Goal: Information Seeking & Learning: Stay updated

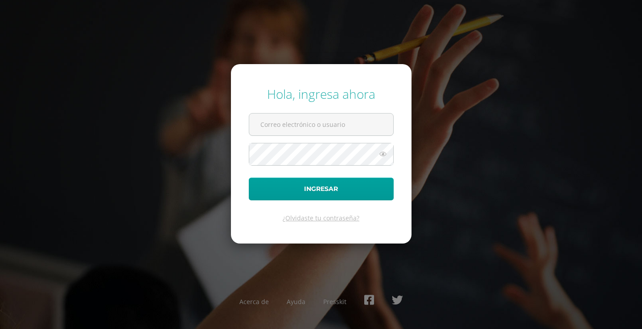
type input "2025394@colegiobelga.edu.gt"
click at [249, 178] on button "Ingresar" at bounding box center [321, 189] width 145 height 23
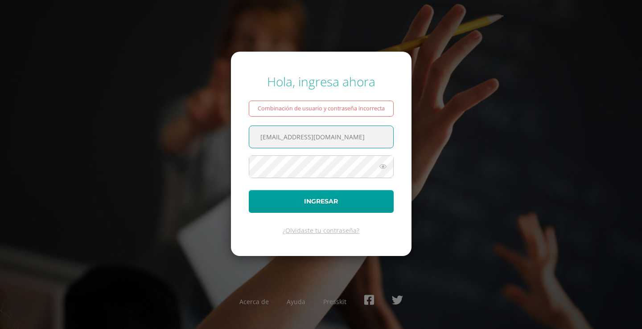
click at [303, 112] on div "Combinación de usuario y contraseña incorrecta" at bounding box center [321, 109] width 145 height 16
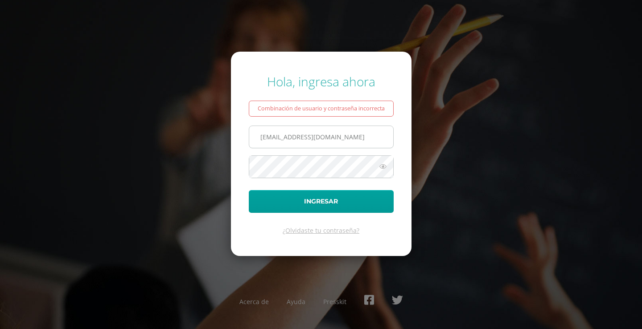
click at [302, 146] on input "2025394@colegiobelga.edu.gt" at bounding box center [321, 137] width 144 height 22
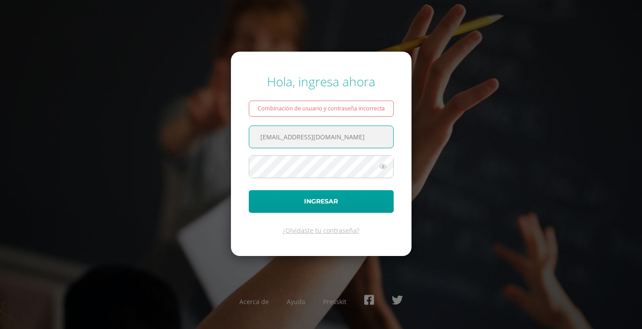
click at [348, 131] on input "2025394@colegiobelga.edu.gt" at bounding box center [321, 137] width 144 height 22
click at [355, 135] on input "2025394@colegiobelga.edu.gt" at bounding box center [321, 137] width 144 height 22
click at [347, 137] on input "2025394@colegiobelga.edu.gt" at bounding box center [321, 137] width 144 height 22
drag, startPoint x: 356, startPoint y: 134, endPoint x: 123, endPoint y: 113, distance: 233.9
click at [118, 117] on div "Hola, ingresa ahora Combinación de usuario y contraseña incorrecta 2025394@cole…" at bounding box center [320, 164] width 575 height 197
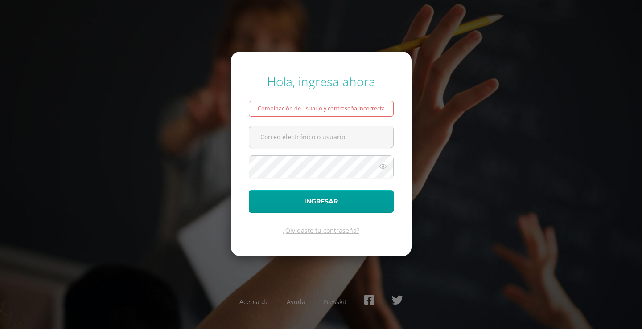
click at [322, 124] on form "Hola, ingresa ahora Combinación de usuario y contraseña incorrecta Ingresar ¿Ol…" at bounding box center [321, 154] width 180 height 204
click at [293, 138] on input "text" at bounding box center [321, 137] width 144 height 22
type input "2025934@colegiobelga.edu.gt"
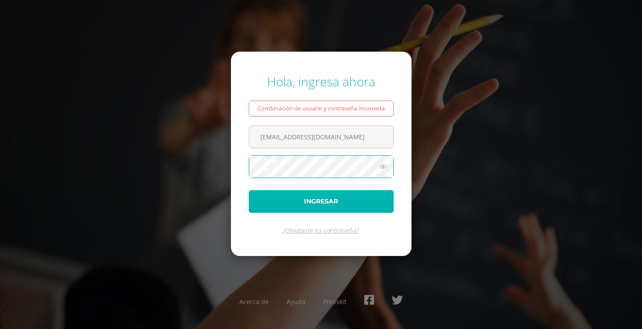
click at [274, 192] on button "Ingresar" at bounding box center [321, 201] width 145 height 23
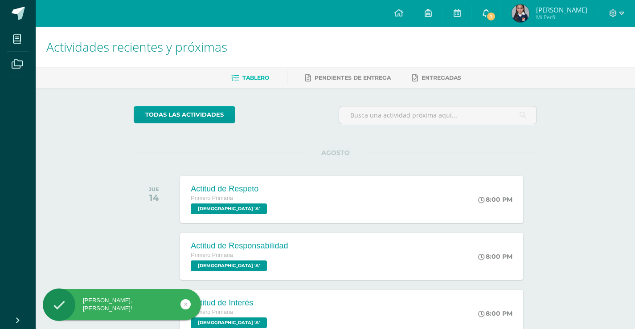
click at [495, 15] on span "1" at bounding box center [491, 17] width 10 height 10
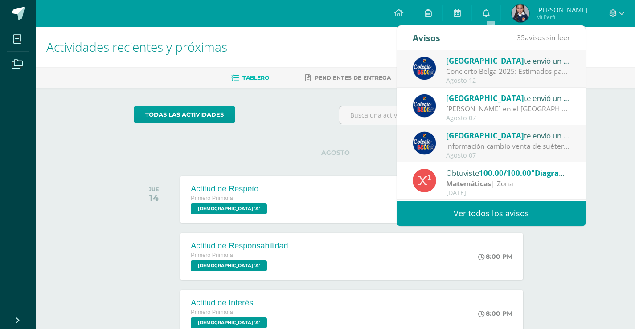
click at [471, 221] on link "Ver todos los avisos" at bounding box center [491, 213] width 188 height 25
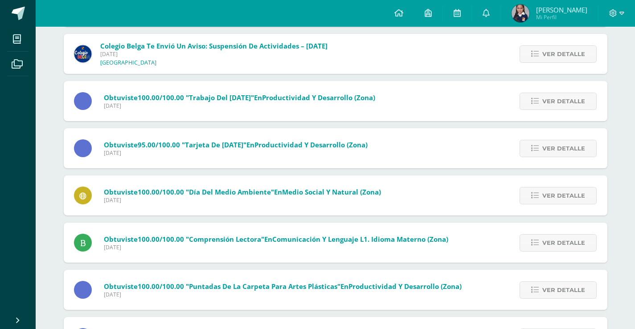
scroll to position [624, 0]
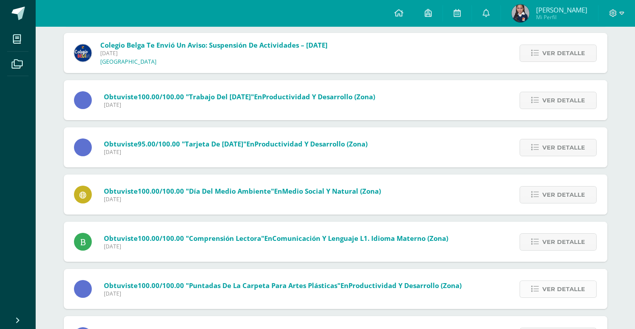
click at [547, 294] on span "Ver detalle" at bounding box center [563, 289] width 43 height 16
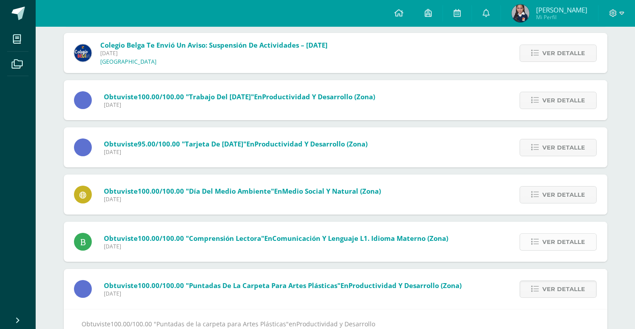
click at [553, 247] on span "Ver detalle" at bounding box center [563, 242] width 43 height 16
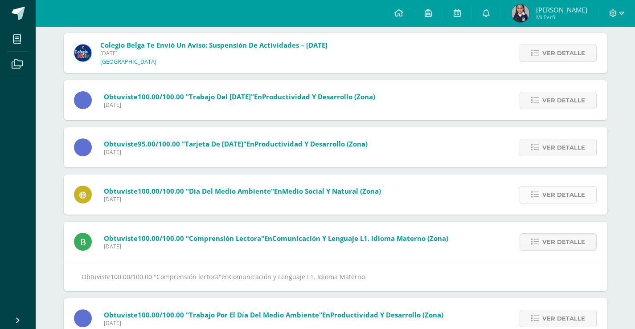
click at [558, 189] on span "Ver detalle" at bounding box center [563, 195] width 43 height 16
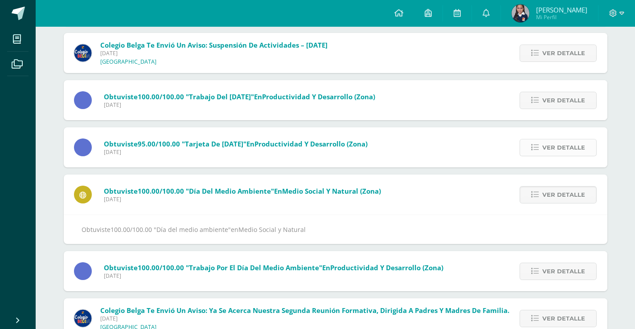
click at [561, 139] on link "Ver detalle" at bounding box center [557, 147] width 77 height 17
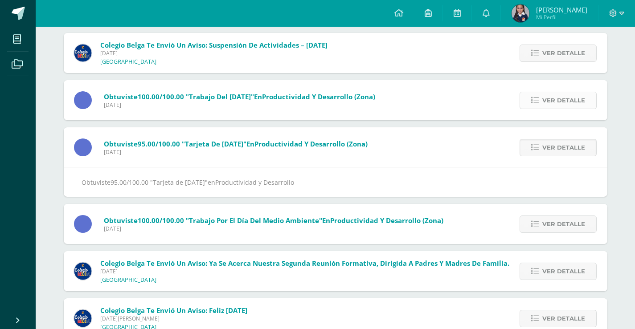
click at [552, 94] on span "Ver detalle" at bounding box center [563, 100] width 43 height 16
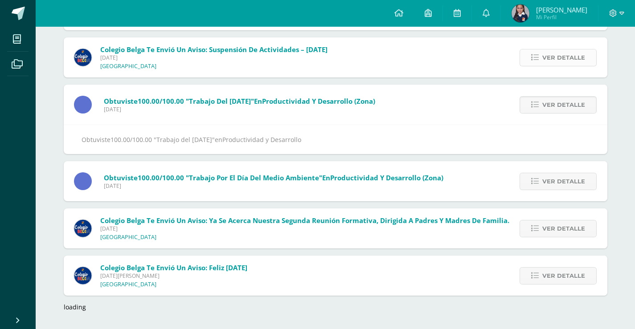
click at [558, 59] on span "Ver detalle" at bounding box center [563, 57] width 43 height 16
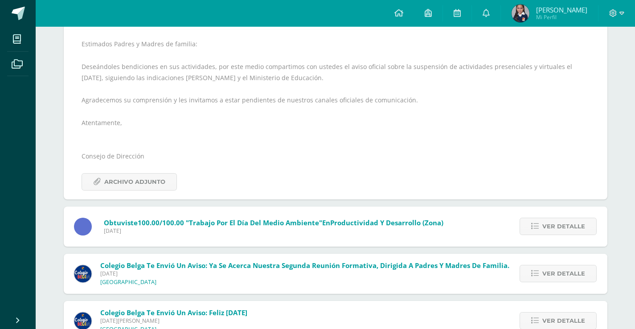
scroll to position [668, 0]
click at [548, 209] on div "Ver detalle" at bounding box center [556, 226] width 101 height 40
click at [552, 227] on span "Ver detalle" at bounding box center [563, 226] width 43 height 16
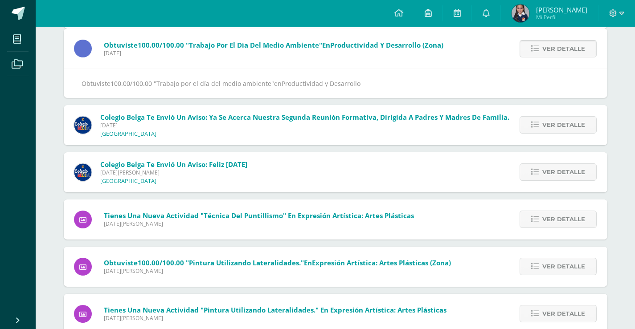
scroll to position [628, 0]
click at [565, 42] on span "Ver detalle" at bounding box center [563, 49] width 43 height 16
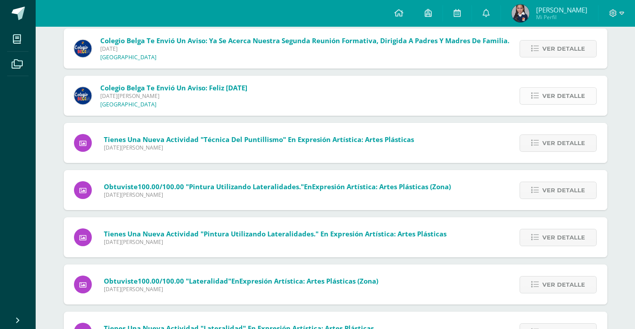
click at [560, 91] on span "Ver detalle" at bounding box center [563, 96] width 43 height 16
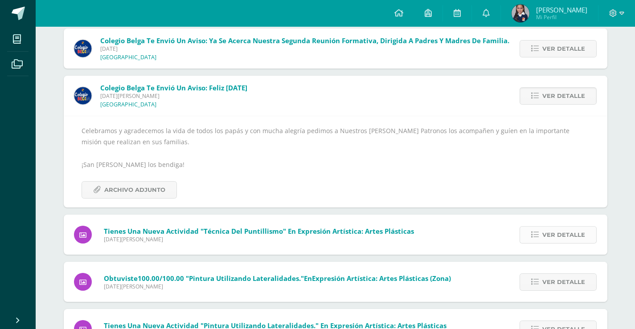
click at [562, 239] on span "Ver detalle" at bounding box center [563, 235] width 43 height 16
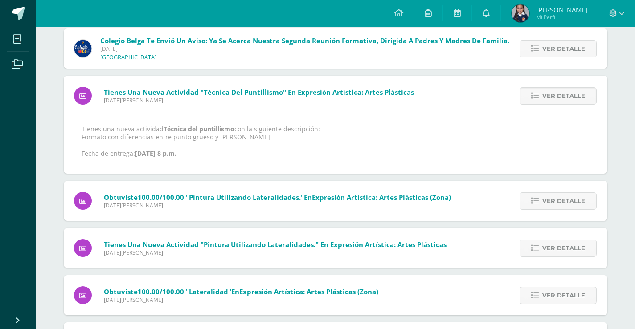
click at [564, 214] on div "Ver detalle" at bounding box center [556, 201] width 101 height 40
click at [565, 199] on span "Ver detalle" at bounding box center [563, 201] width 43 height 16
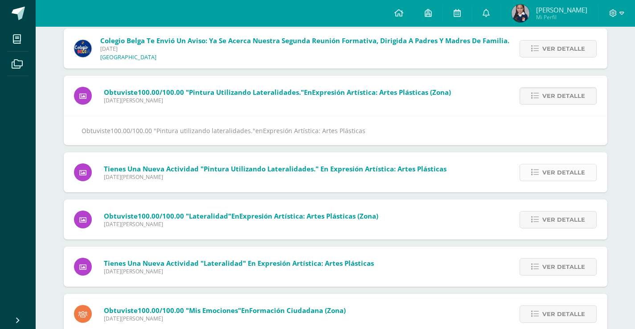
click at [565, 178] on span "Ver detalle" at bounding box center [563, 172] width 43 height 16
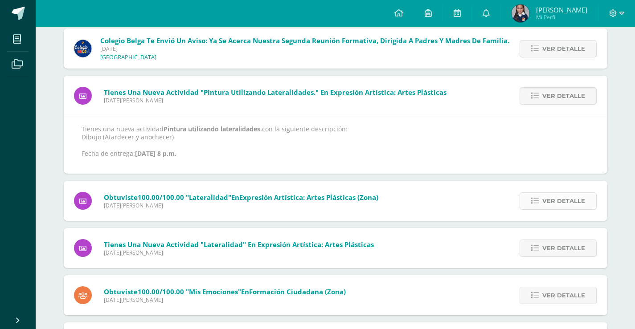
click at [563, 194] on span "Ver detalle" at bounding box center [563, 201] width 43 height 16
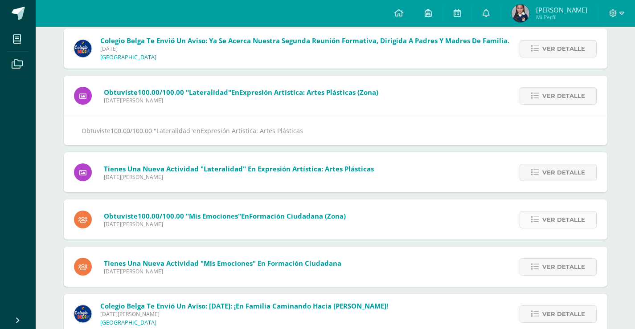
click at [564, 223] on span "Ver detalle" at bounding box center [563, 220] width 43 height 16
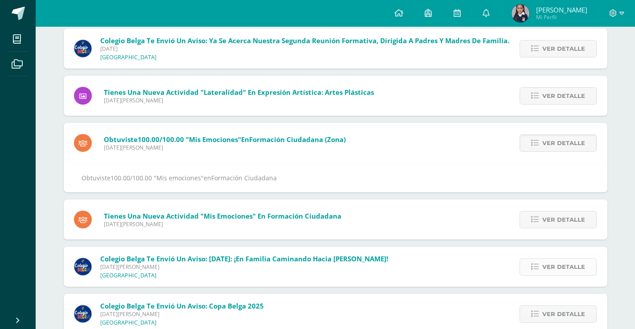
click at [543, 269] on span "Ver detalle" at bounding box center [563, 267] width 43 height 16
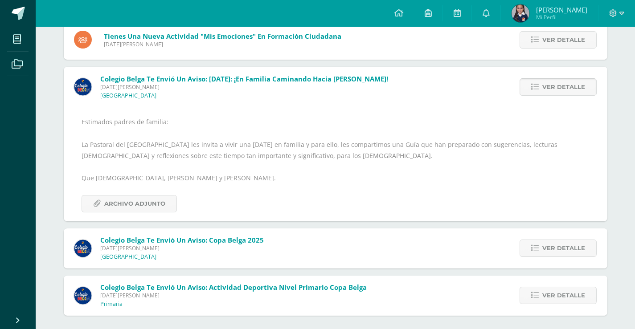
scroll to position [736, 0]
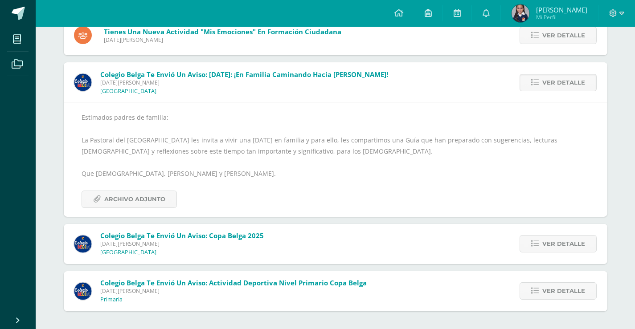
click at [556, 232] on div "Ver detalle" at bounding box center [556, 244] width 101 height 40
click at [564, 242] on span "Ver detalle" at bounding box center [563, 244] width 43 height 16
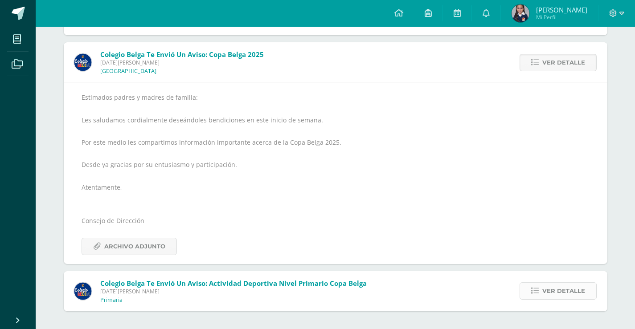
click at [552, 291] on span "Ver detalle" at bounding box center [563, 291] width 43 height 16
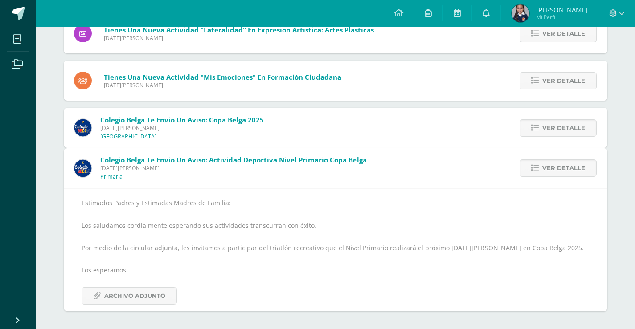
scroll to position [653, 0]
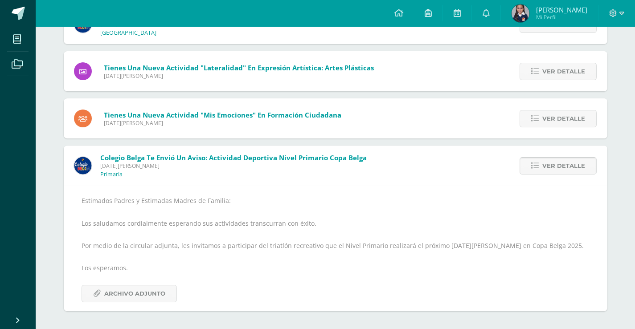
click at [566, 159] on span "Ver detalle" at bounding box center [563, 166] width 43 height 16
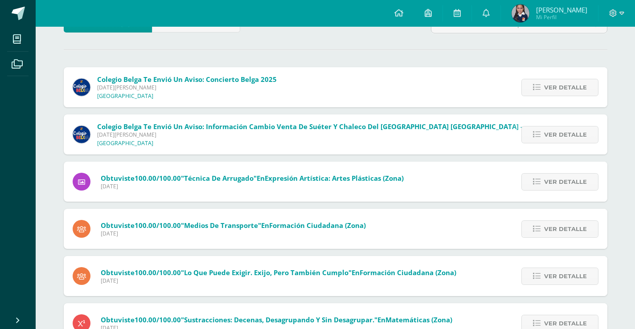
scroll to position [0, 0]
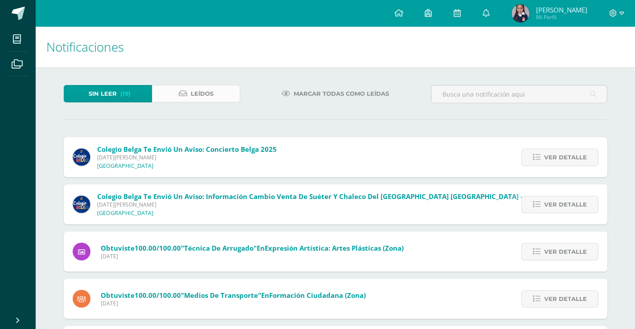
click at [212, 95] on span "Leídos" at bounding box center [202, 94] width 23 height 16
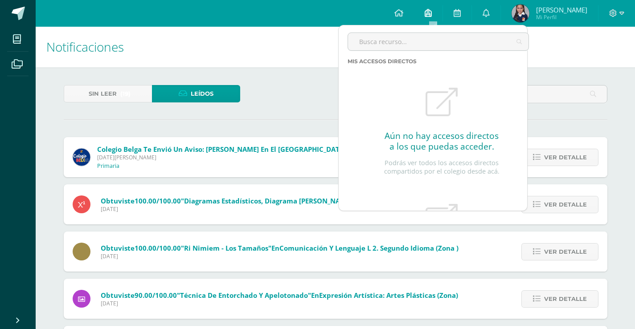
click at [429, 10] on link at bounding box center [428, 13] width 29 height 27
click at [291, 104] on div "Sin leer (19) Leídos" at bounding box center [335, 98] width 551 height 26
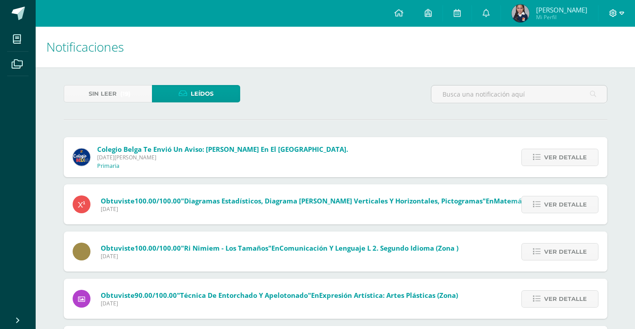
click at [617, 11] on span at bounding box center [616, 13] width 15 height 10
click at [591, 60] on span "Cerrar sesión" at bounding box center [593, 61] width 40 height 8
